Goal: Information Seeking & Learning: Find specific fact

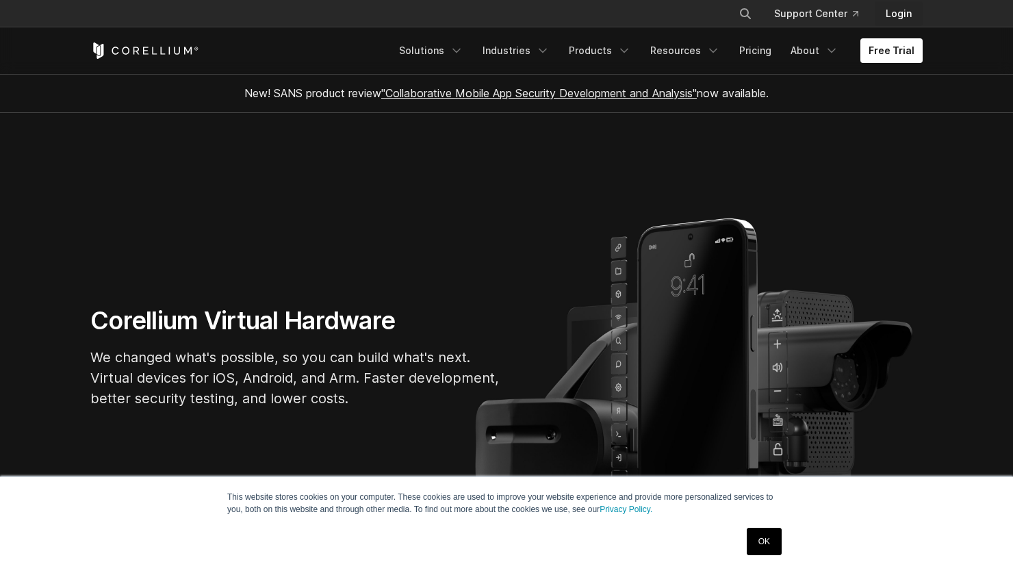
click at [904, 12] on link "Login" at bounding box center [899, 13] width 48 height 25
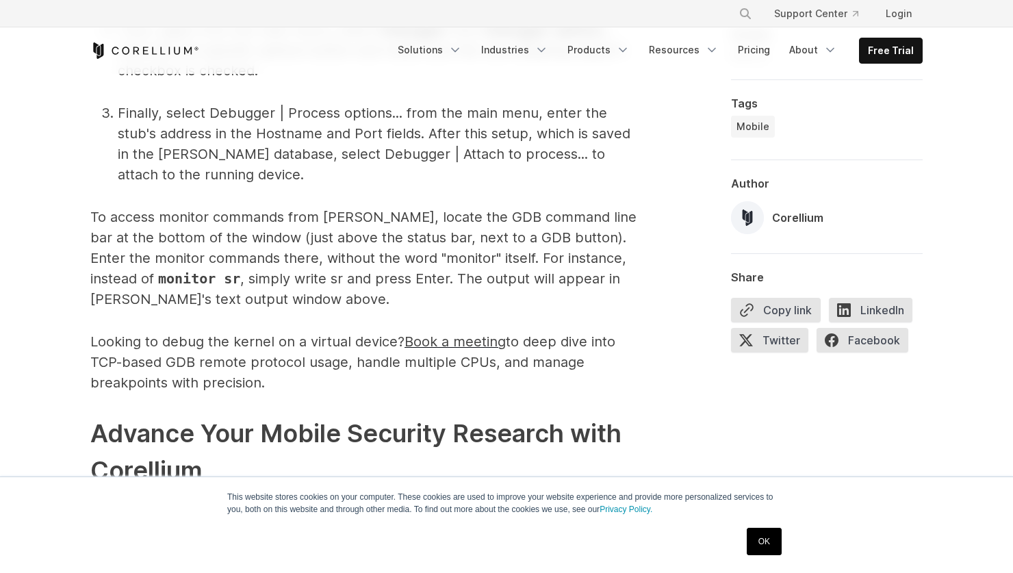
scroll to position [4880, 0]
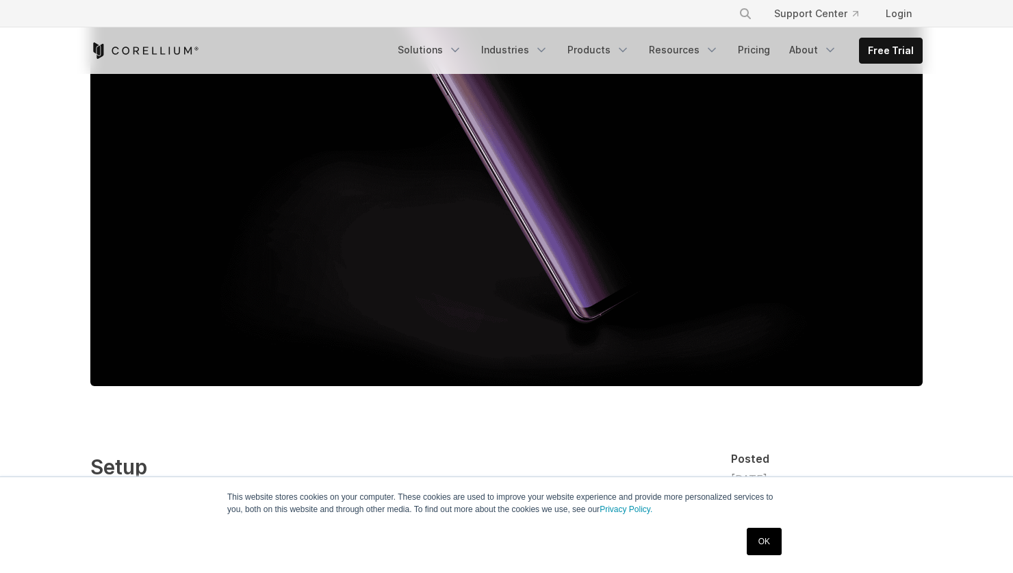
scroll to position [445, 0]
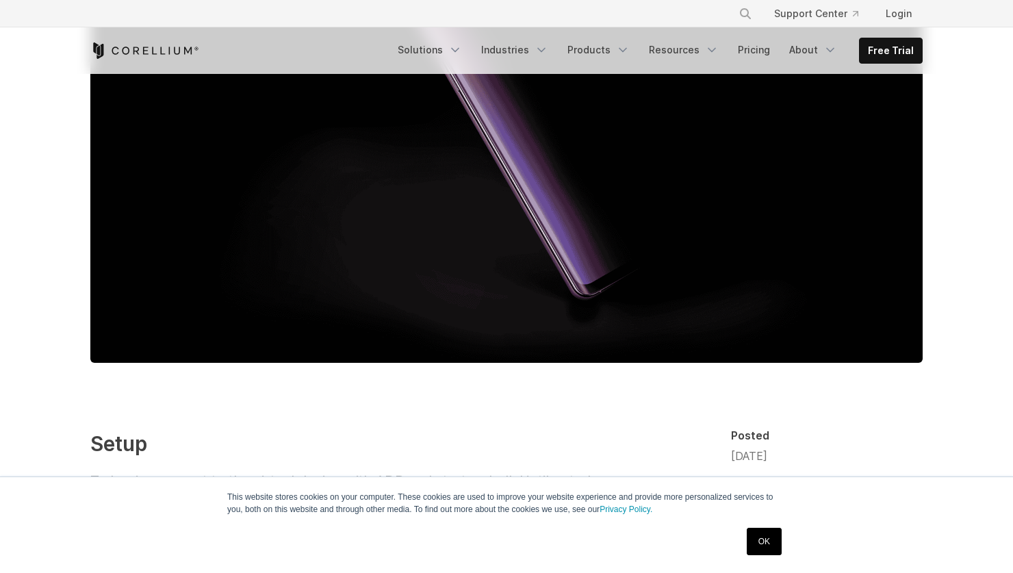
click at [770, 542] on link "OK" at bounding box center [764, 541] width 35 height 27
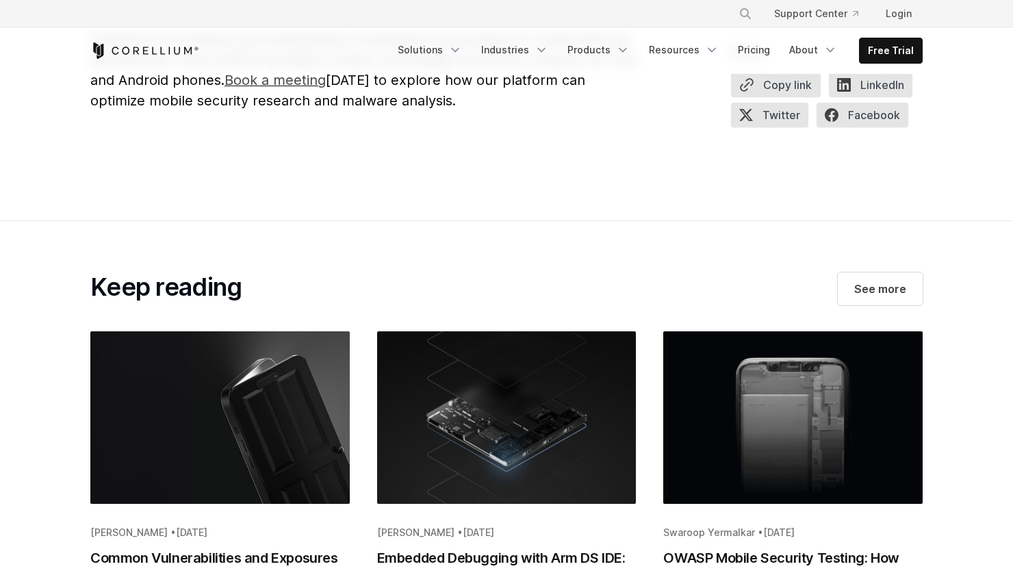
scroll to position [2007, 0]
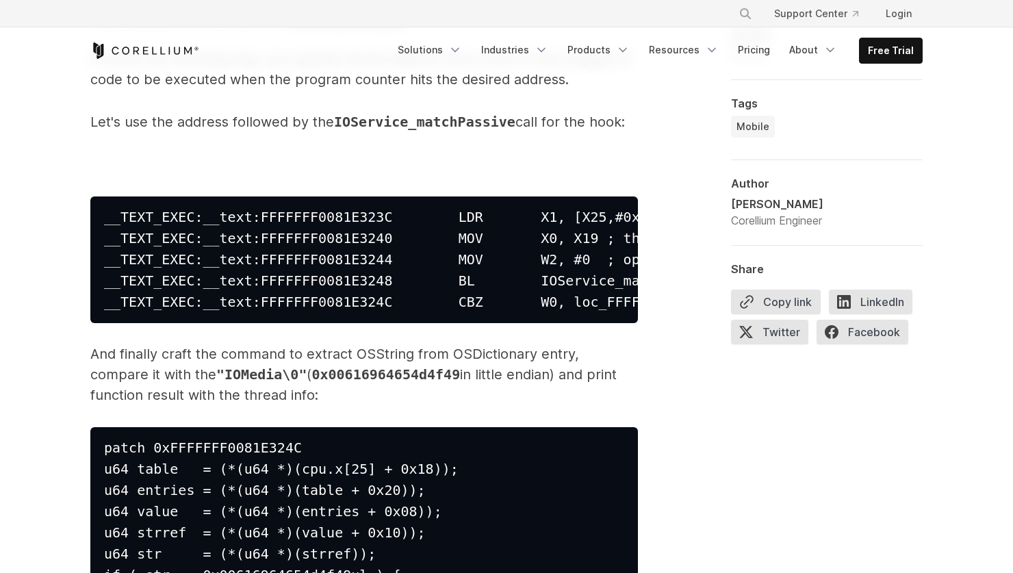
scroll to position [12090, 0]
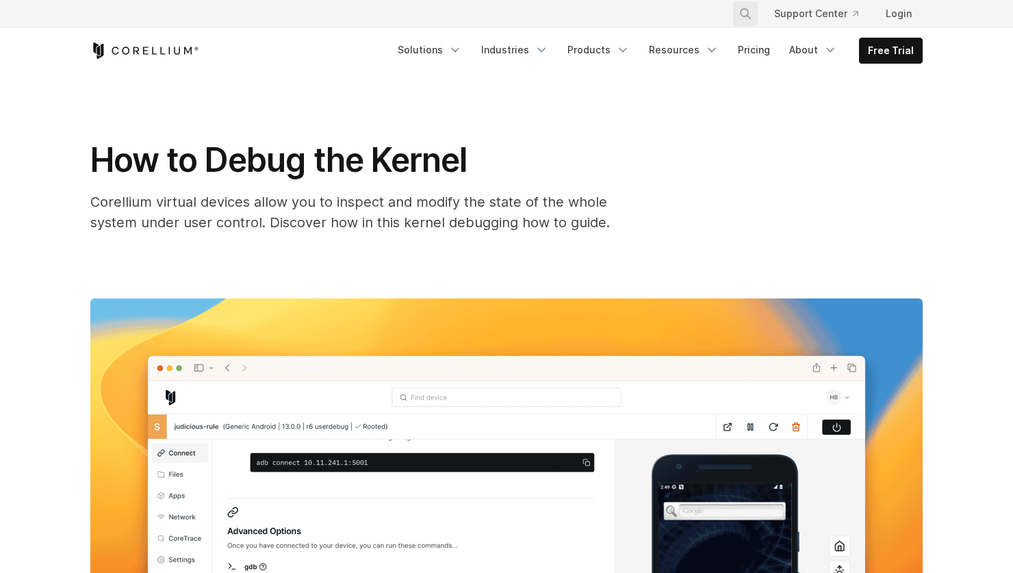
click at [746, 12] on icon "Search" at bounding box center [745, 13] width 11 height 11
click at [704, 12] on input "Search our site..." at bounding box center [675, 13] width 111 height 21
type input "*******"
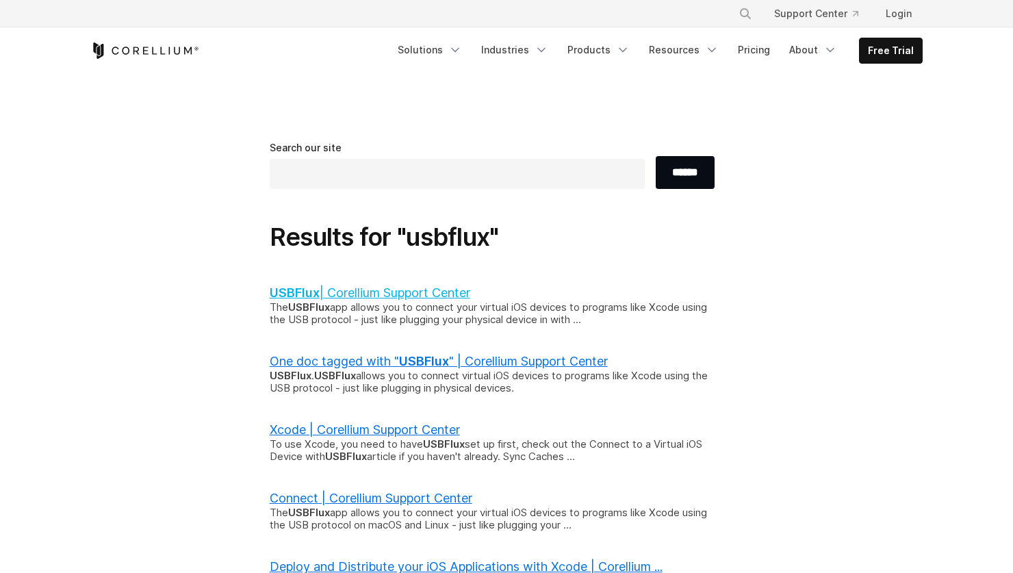
click at [410, 292] on link "USBFlux | Corellium Support Center" at bounding box center [370, 292] width 201 height 14
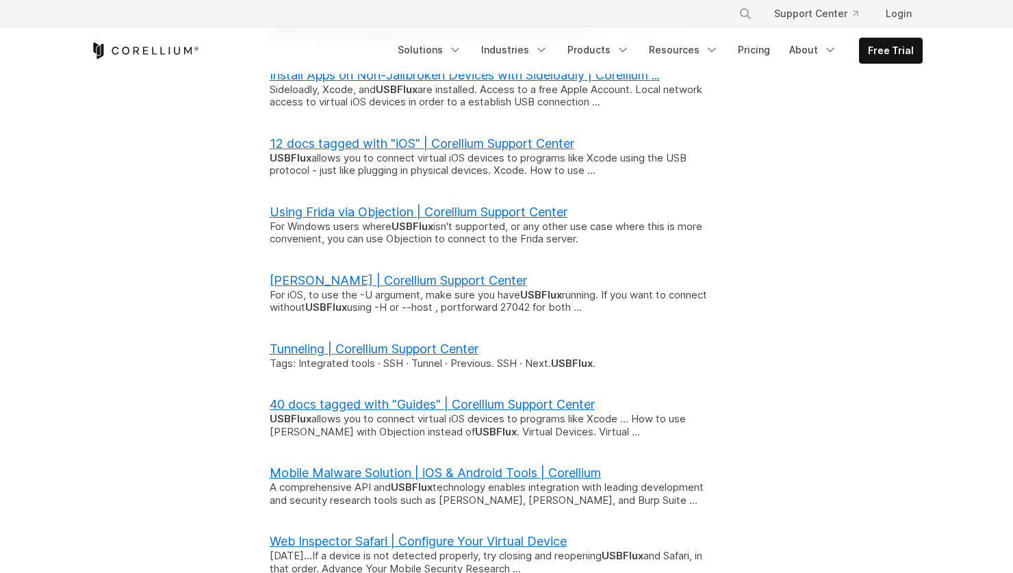
scroll to position [627, 0]
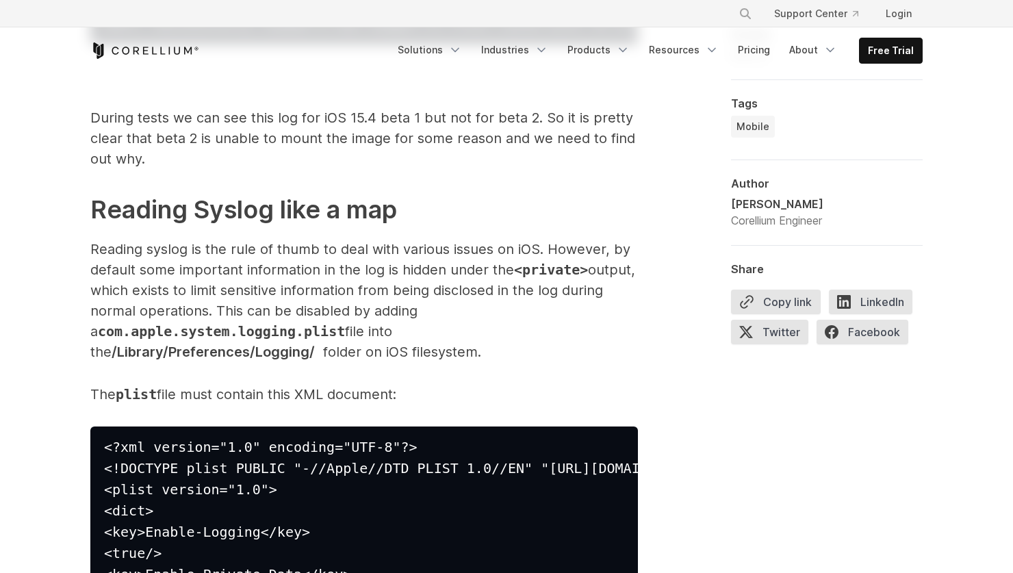
scroll to position [1948, 0]
